Goal: Check status

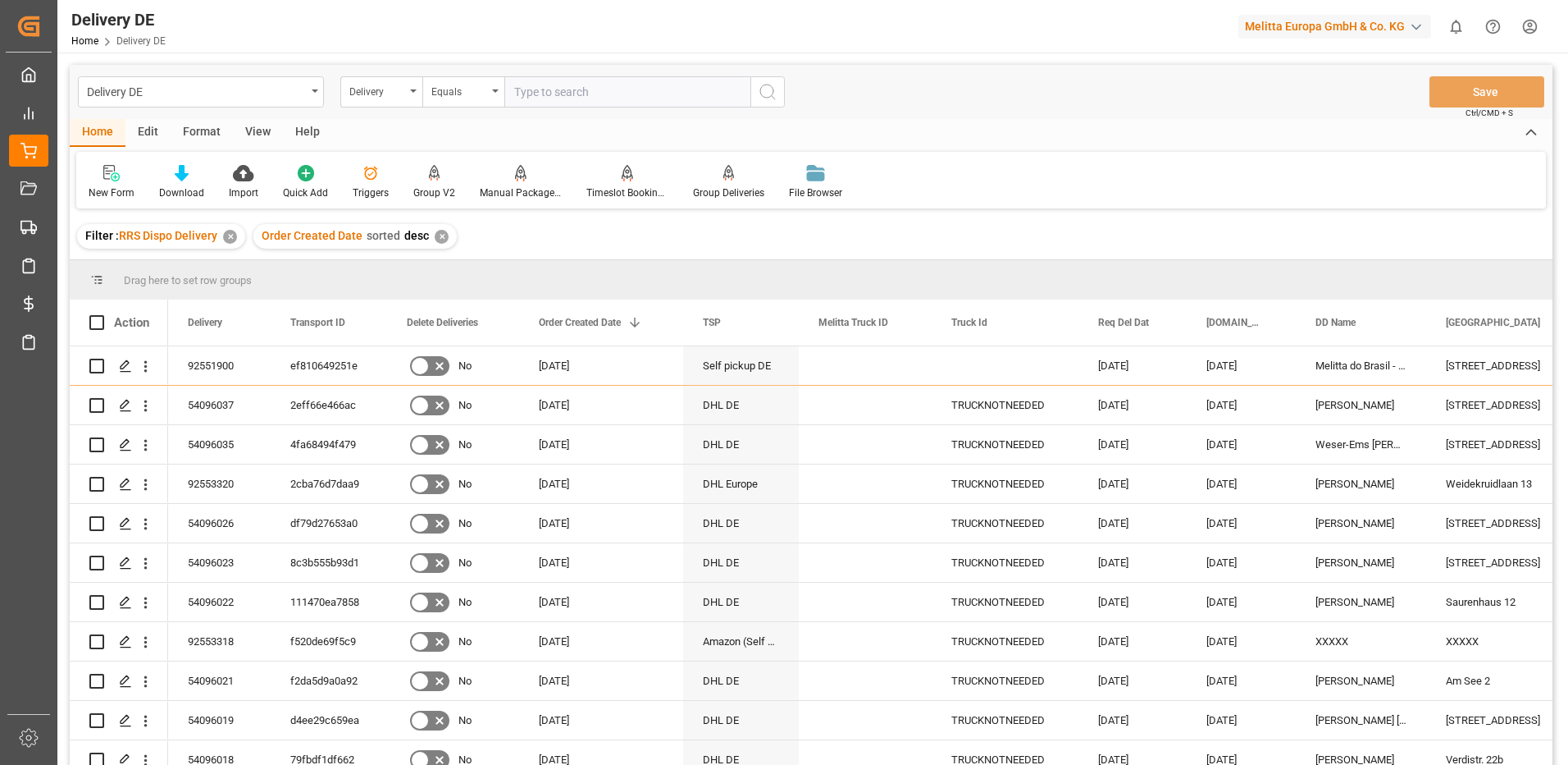
click at [562, 101] on input "text" at bounding box center [627, 91] width 246 height 32
type input "92553138"
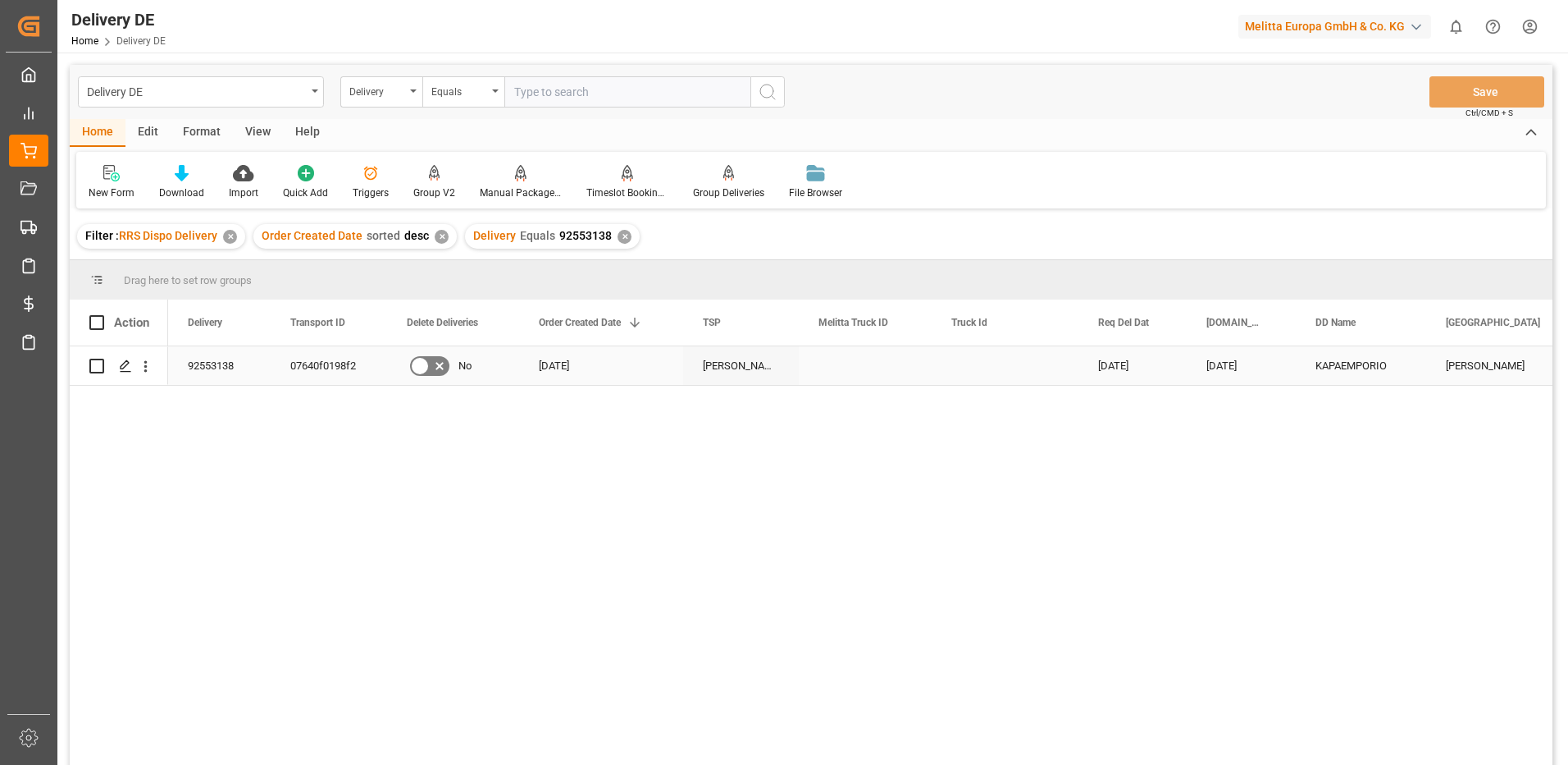
click at [199, 363] on div "92553138" at bounding box center [219, 365] width 103 height 39
click at [300, 365] on div "07640f0198f2" at bounding box center [329, 365] width 116 height 39
click at [214, 361] on div "92553138" at bounding box center [219, 365] width 103 height 39
click at [291, 363] on div "07640f0198f2" at bounding box center [329, 365] width 116 height 39
click at [617, 236] on div "✕" at bounding box center [624, 236] width 14 height 14
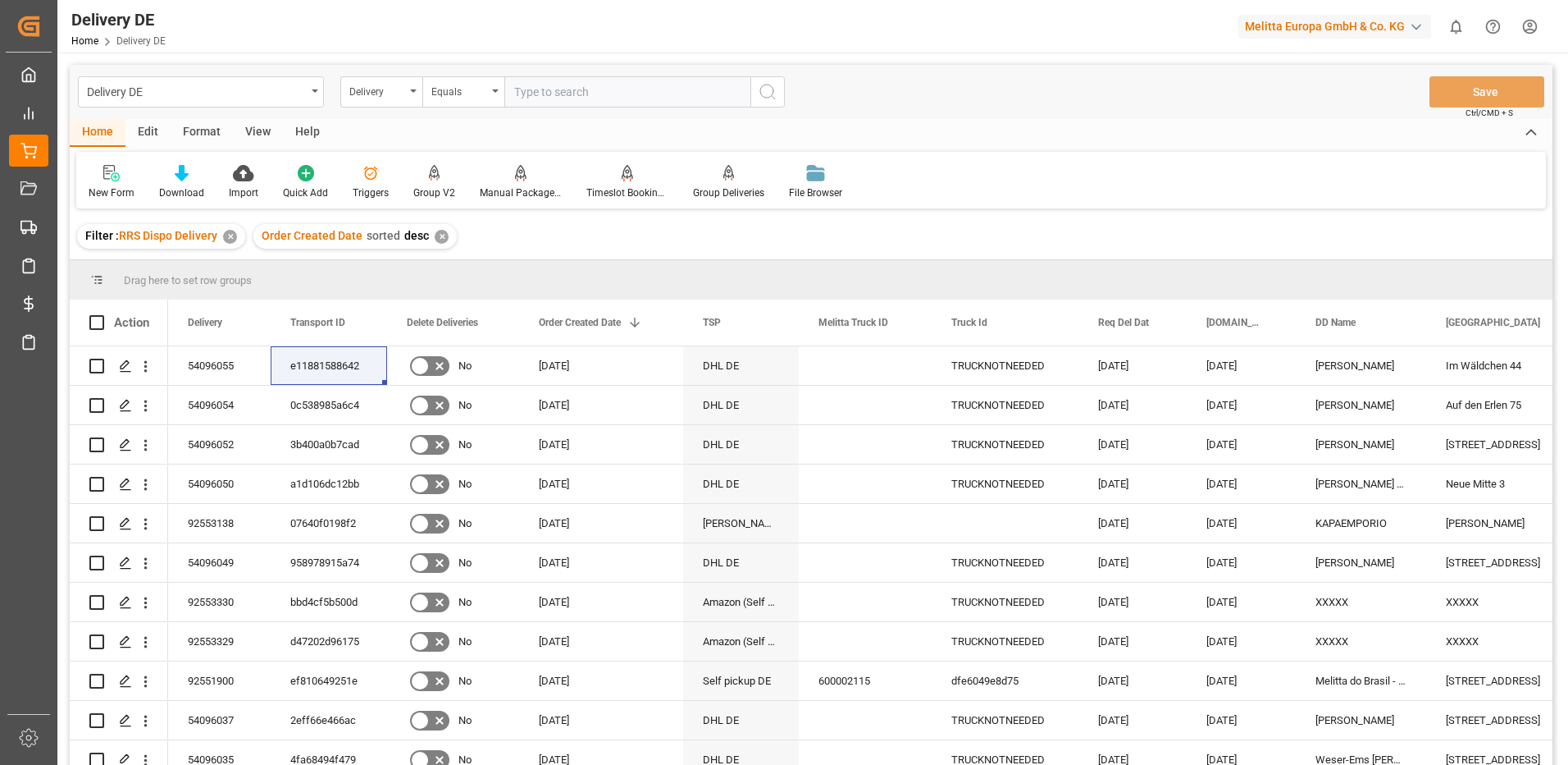
click at [529, 94] on input "text" at bounding box center [627, 91] width 246 height 32
click at [570, 95] on input "text" at bounding box center [627, 91] width 246 height 32
paste input "92549679"
type input "92549679"
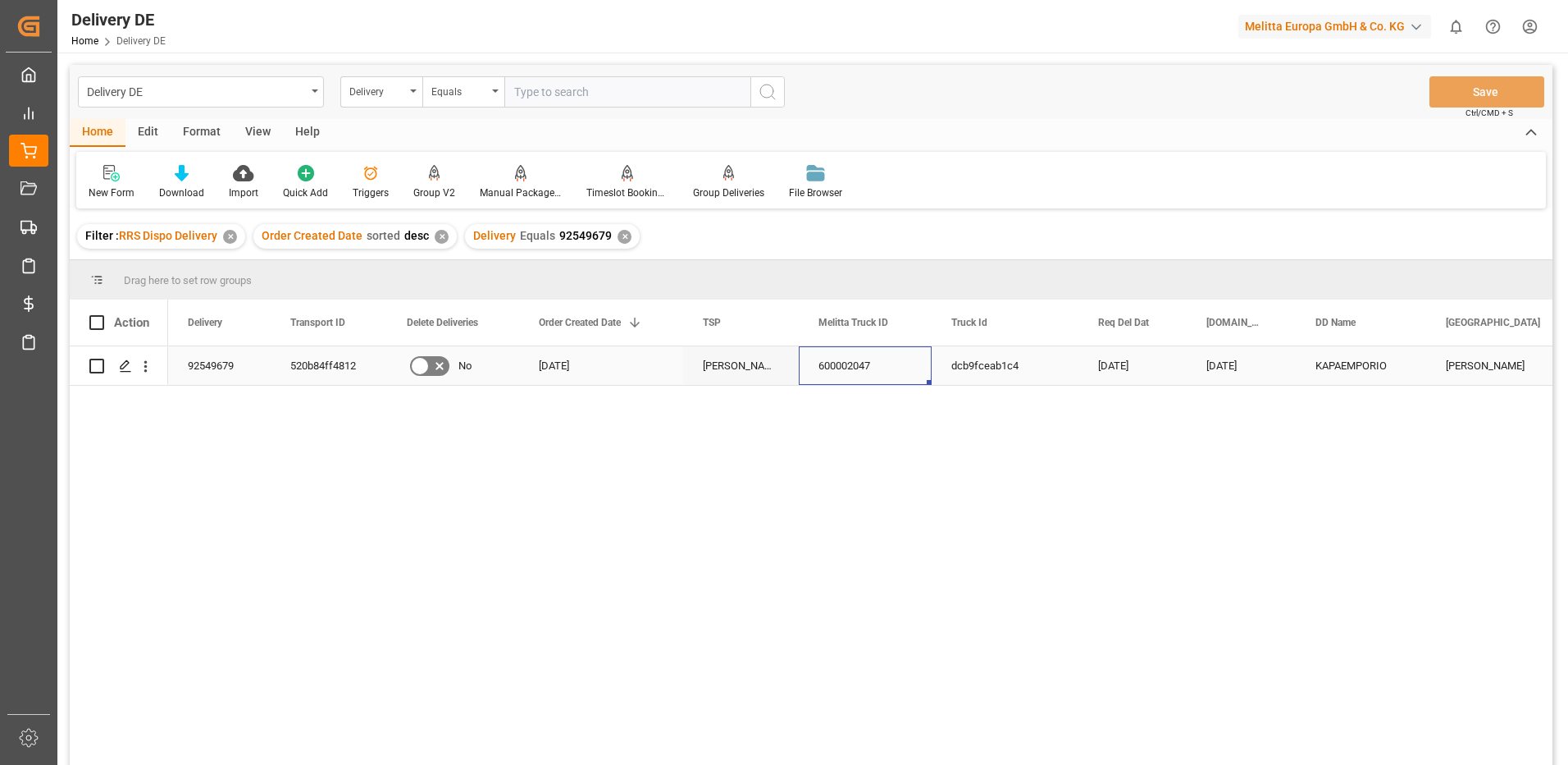
click at [863, 352] on div "600002047" at bounding box center [865, 365] width 133 height 39
click at [623, 237] on div "✕" at bounding box center [624, 236] width 14 height 14
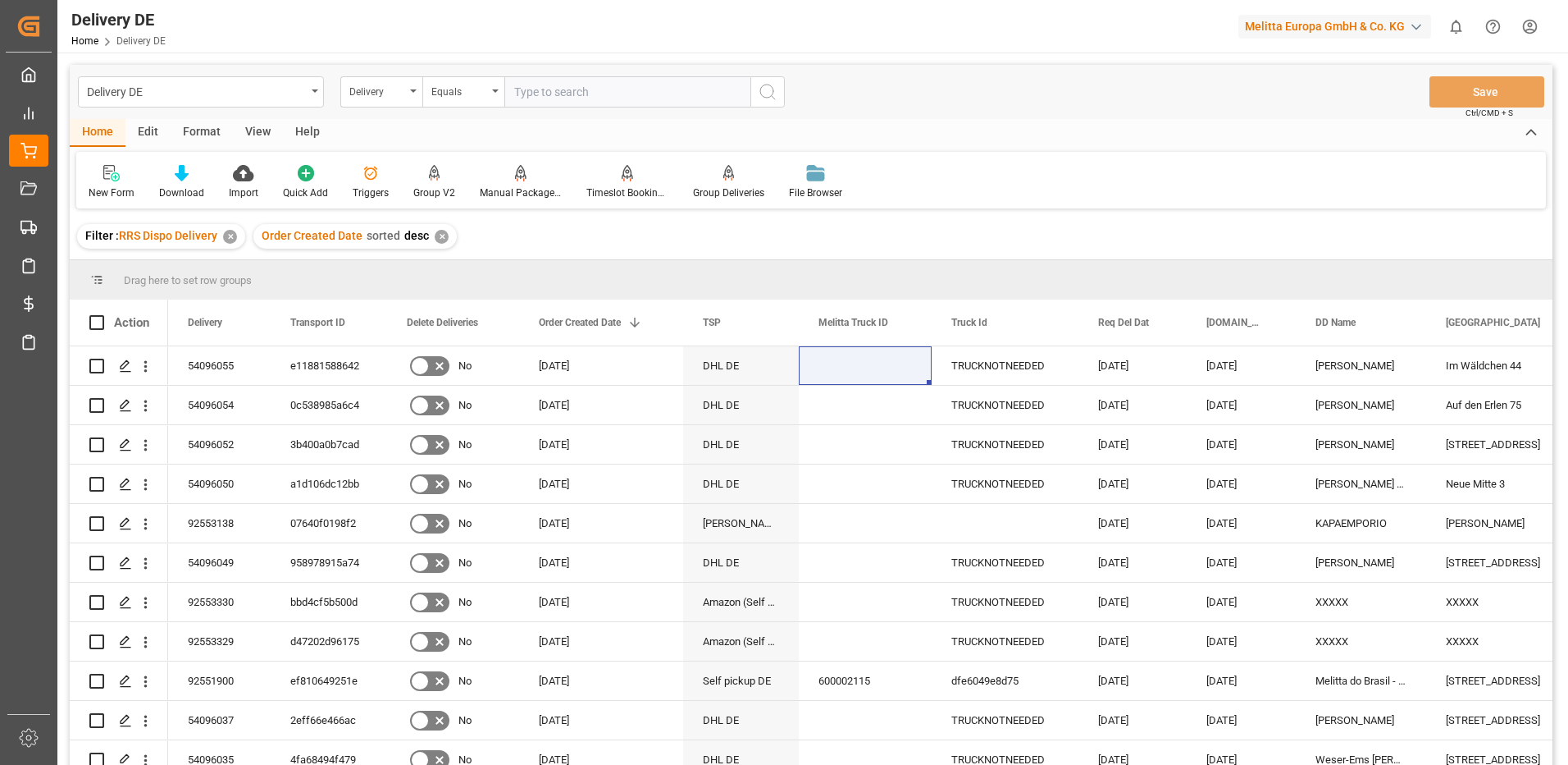
click at [569, 99] on input "text" at bounding box center [627, 91] width 246 height 32
paste input "92553138"
type input "92553138"
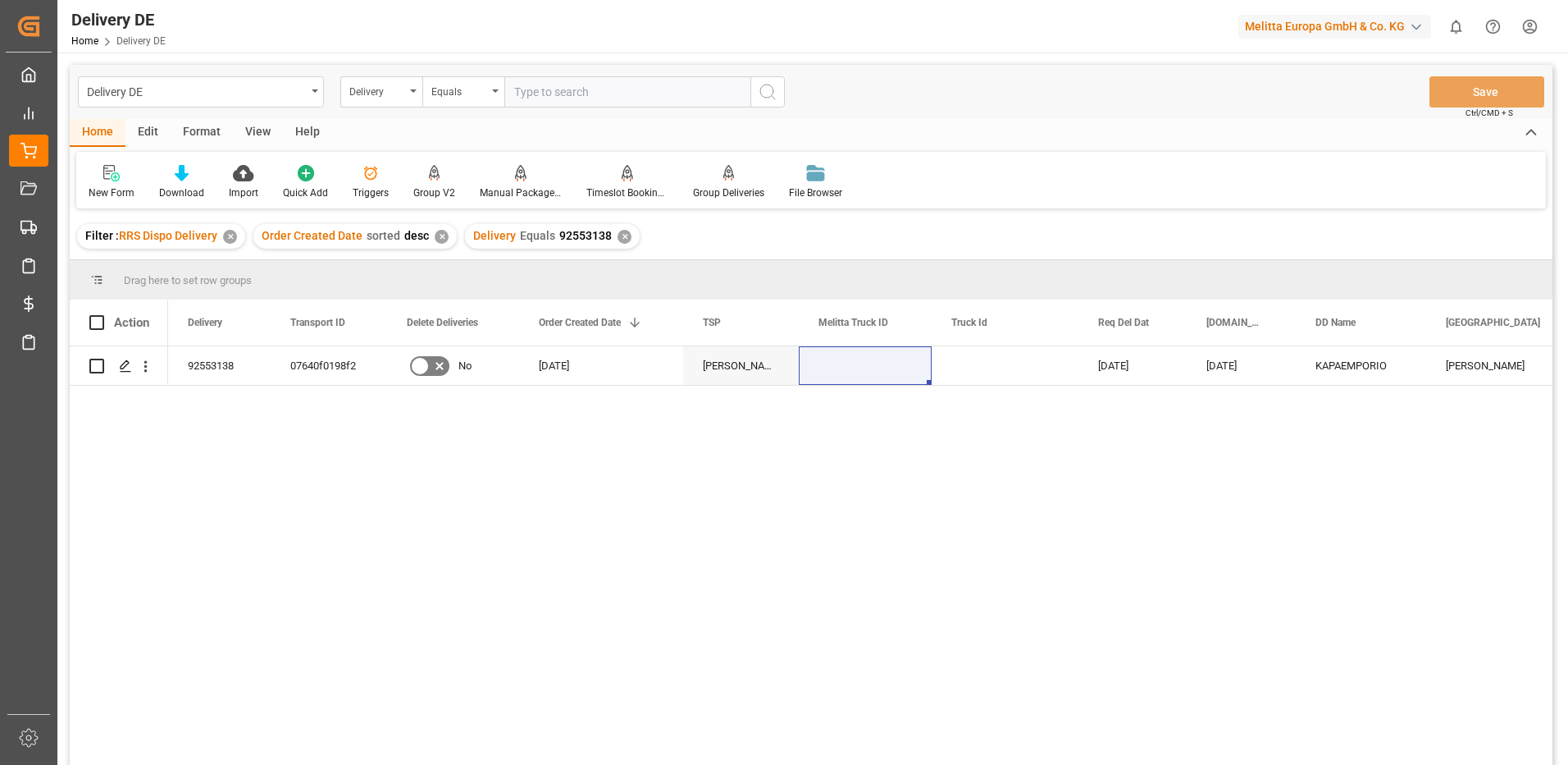
click at [617, 234] on div "✕" at bounding box center [624, 236] width 14 height 14
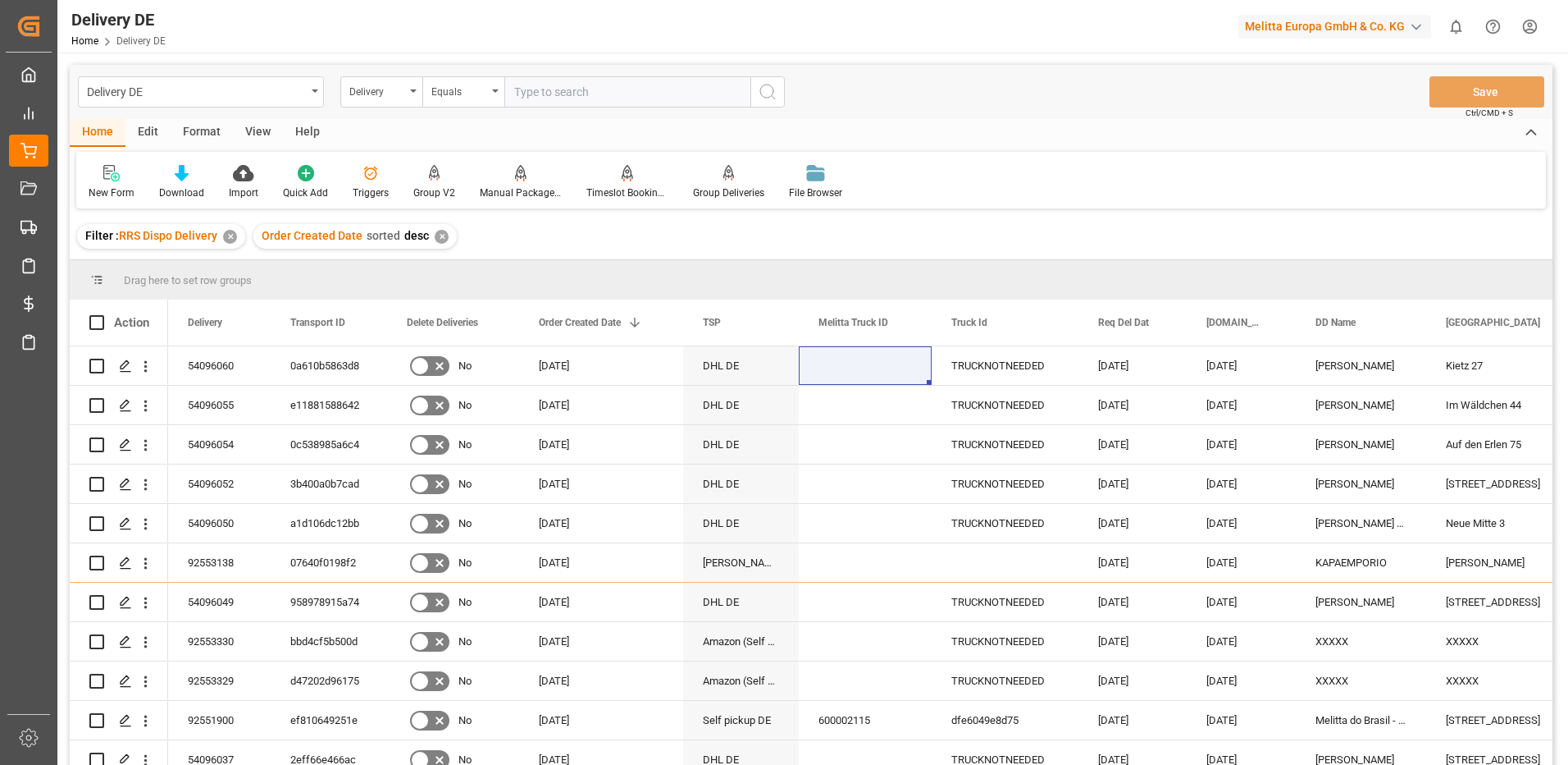
click at [589, 94] on input "text" at bounding box center [627, 91] width 246 height 32
paste input "92553138"
type input "92553138"
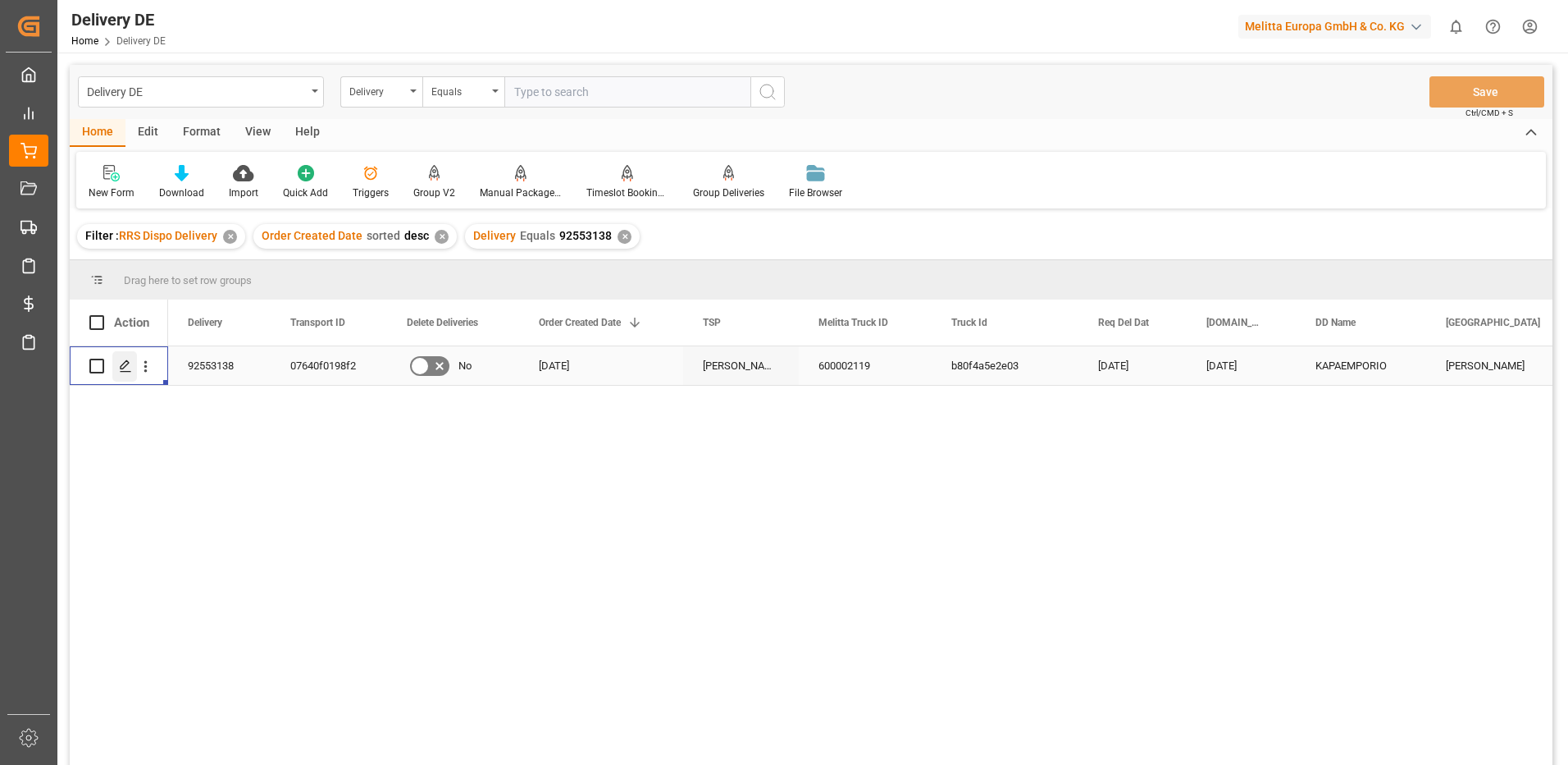
click at [122, 363] on icon "Press SPACE to select this row." at bounding box center [125, 366] width 14 height 14
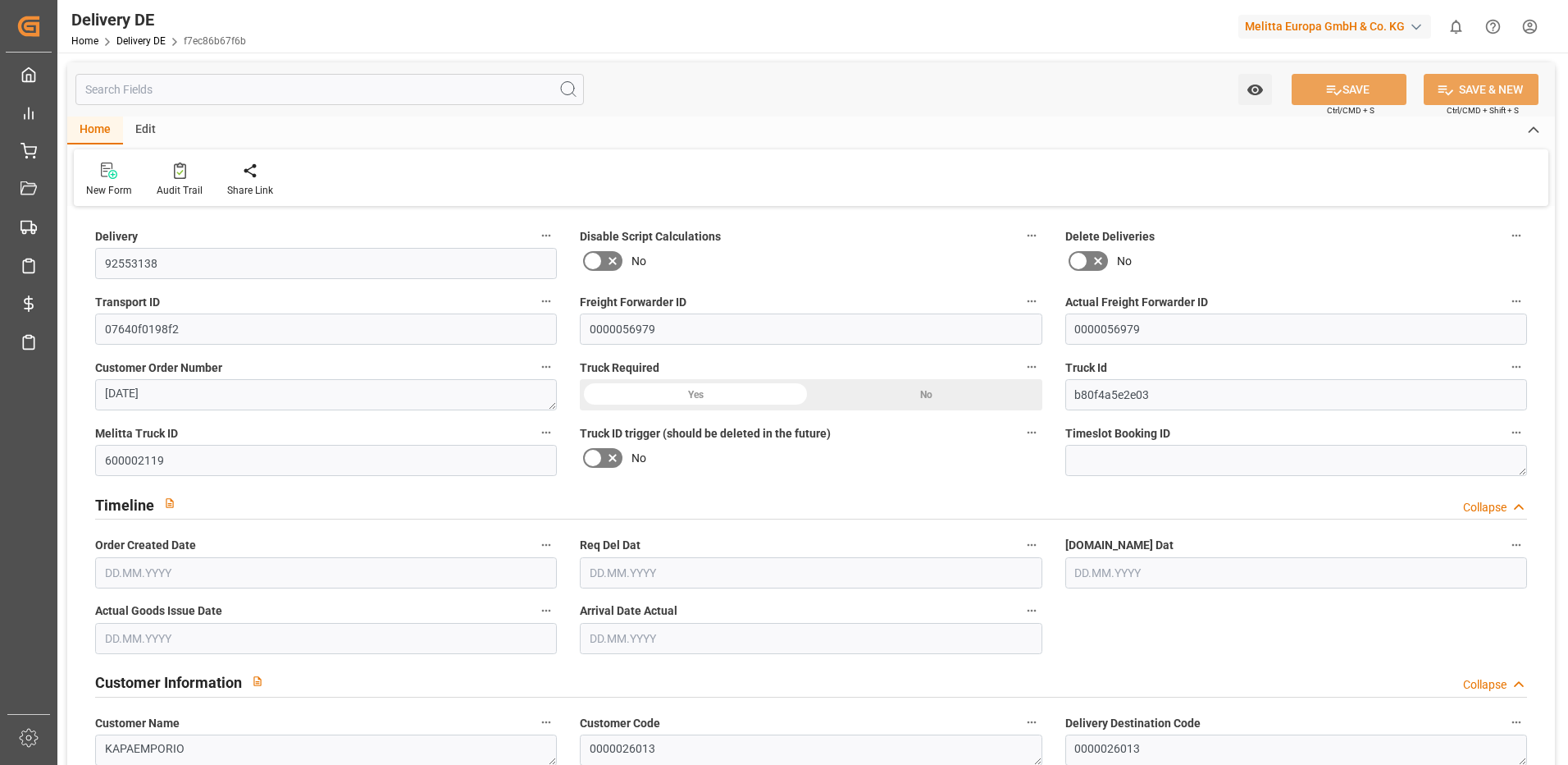
type input "0"
type input "2"
type input "68.796"
type input "180"
type input "2191.68"
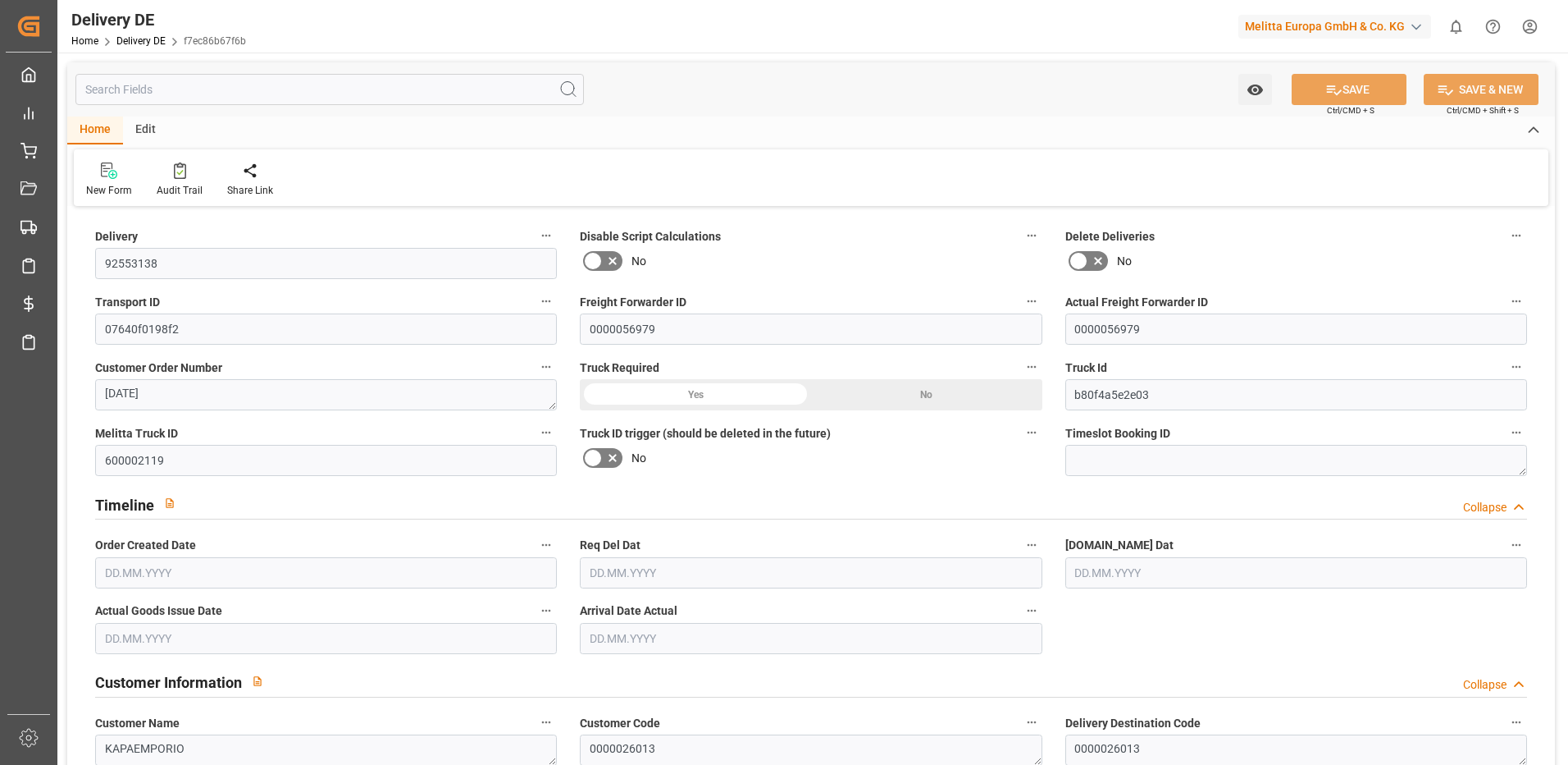
type input "[DATE]"
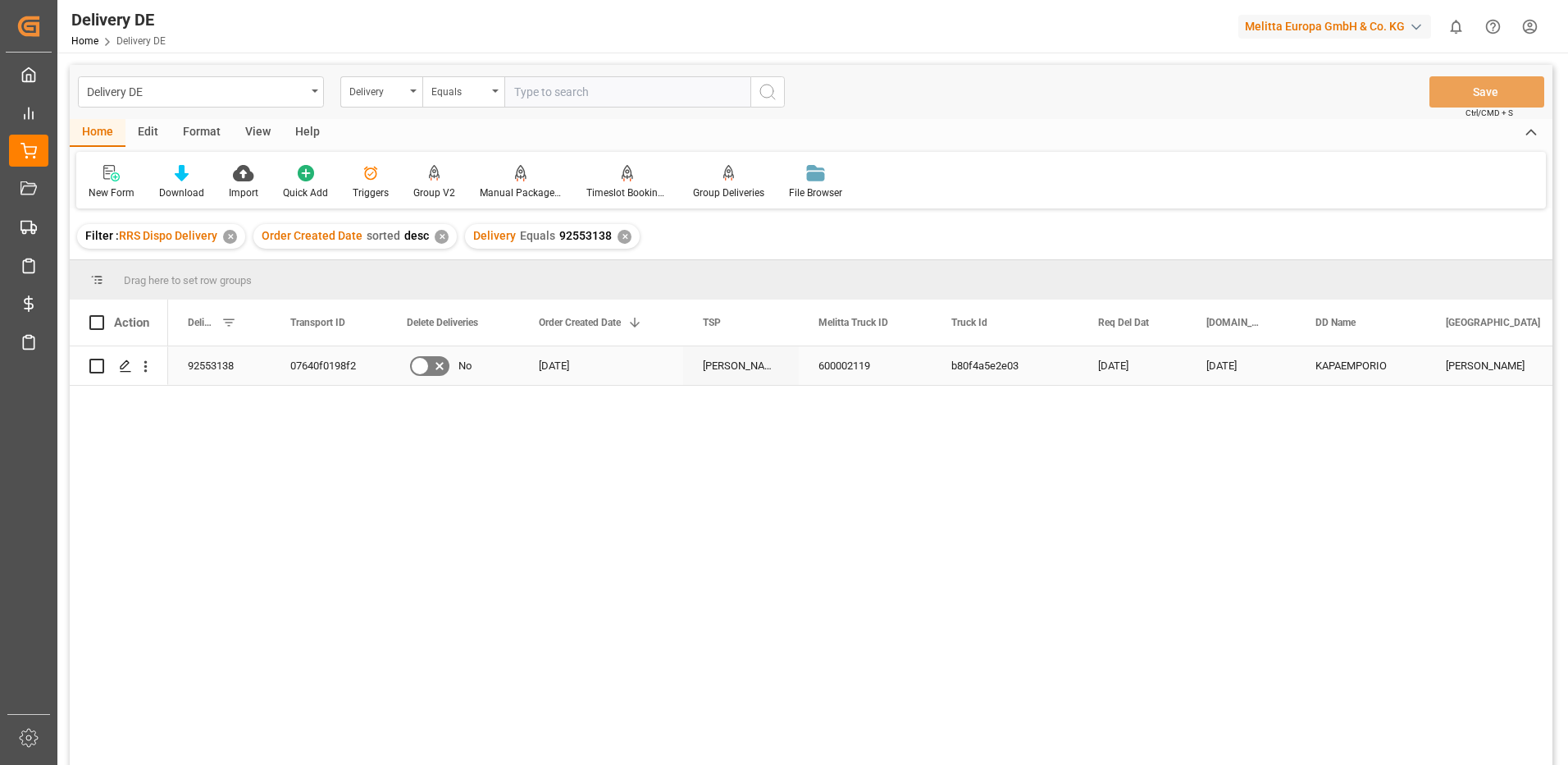
click at [851, 362] on div "600002119" at bounding box center [865, 365] width 133 height 39
click at [617, 235] on div "✕" at bounding box center [624, 236] width 14 height 14
